Goal: Transaction & Acquisition: Book appointment/travel/reservation

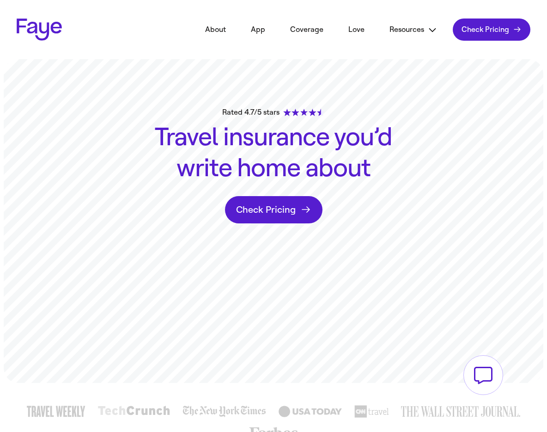
click at [502, 29] on span "Check Pricing" at bounding box center [486, 29] width 48 height 9
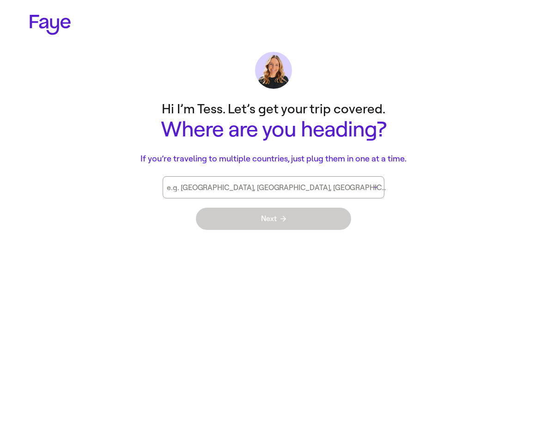
click at [404, 155] on p "If you’re traveling to multiple countries, just plug them in one at a time." at bounding box center [274, 159] width 370 height 12
click at [363, 184] on div "e.g. [GEOGRAPHIC_DATA], [GEOGRAPHIC_DATA], [GEOGRAPHIC_DATA]" at bounding box center [274, 187] width 222 height 22
click at [420, 180] on main "Hi I’m Tess. Let’s get your trip covered. Where are you heading? If you’re trav…" at bounding box center [273, 167] width 547 height 143
click at [371, 190] on div "e.g. [GEOGRAPHIC_DATA], [GEOGRAPHIC_DATA], [GEOGRAPHIC_DATA]" at bounding box center [274, 187] width 222 height 22
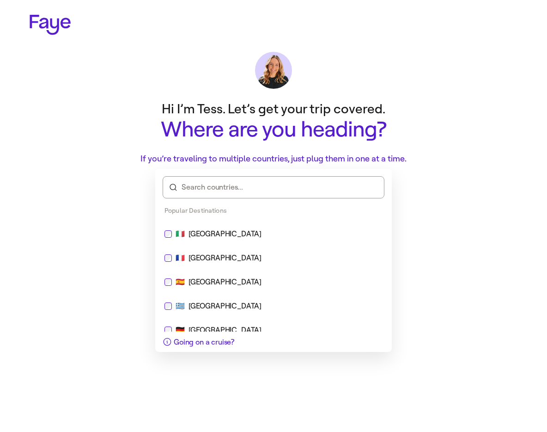
click at [431, 183] on main "Hi I’m Tess. Let’s get your trip covered. Where are you heading? If you’re trav…" at bounding box center [273, 167] width 547 height 143
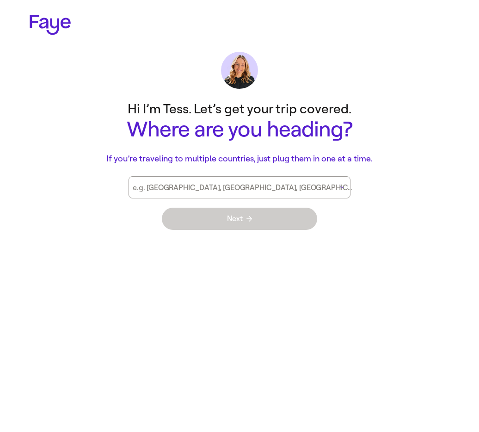
click at [284, 189] on input "e.g. [GEOGRAPHIC_DATA], [GEOGRAPHIC_DATA], [GEOGRAPHIC_DATA]" at bounding box center [227, 191] width 188 height 8
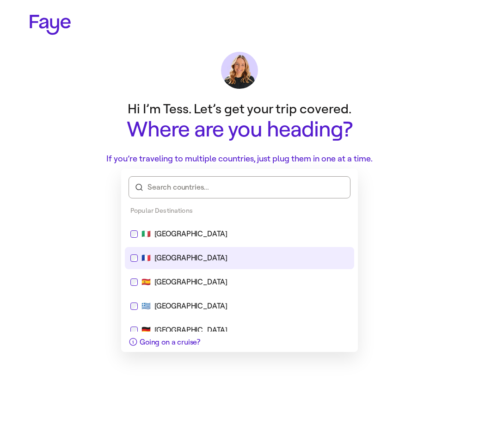
click at [259, 257] on div "🇫🇷 [GEOGRAPHIC_DATA]" at bounding box center [239, 257] width 218 height 11
